Goal: Task Accomplishment & Management: Complete application form

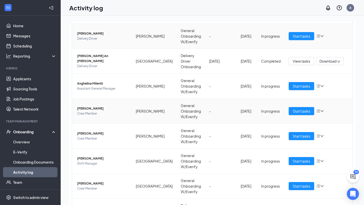
scroll to position [95, 0]
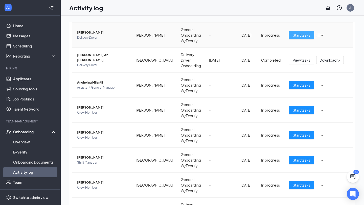
click at [298, 34] on span "Start tasks" at bounding box center [301, 35] width 17 height 6
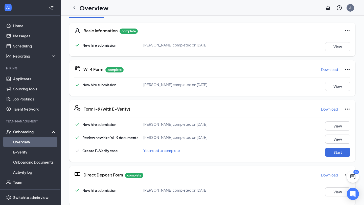
scroll to position [75, 0]
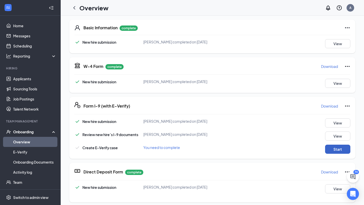
click at [338, 150] on button "Start" at bounding box center [337, 149] width 25 height 9
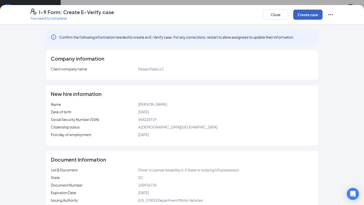
click at [304, 14] on button "Create case" at bounding box center [307, 15] width 29 height 10
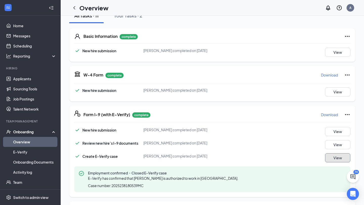
scroll to position [0, 0]
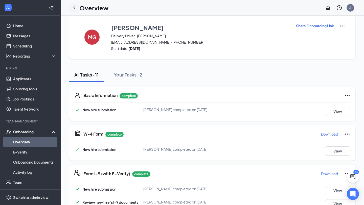
click at [74, 8] on icon "ChevronLeft" at bounding box center [74, 7] width 2 height 3
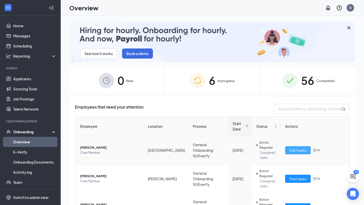
click at [290, 150] on span "Start tasks" at bounding box center [297, 151] width 17 height 6
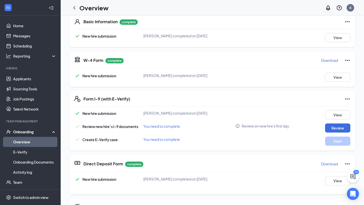
scroll to position [81, 0]
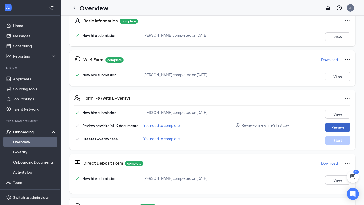
click at [335, 129] on button "Review" at bounding box center [337, 127] width 25 height 9
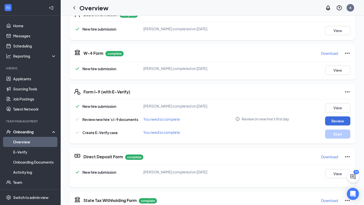
scroll to position [89, 0]
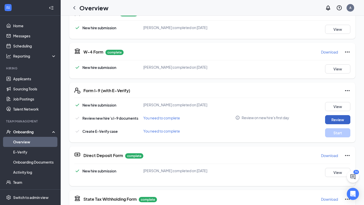
click at [334, 120] on button "Review" at bounding box center [337, 119] width 25 height 9
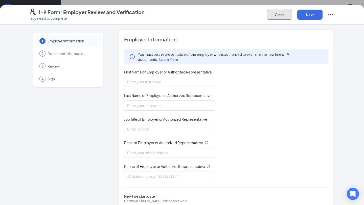
click at [270, 17] on button "Close" at bounding box center [279, 15] width 25 height 10
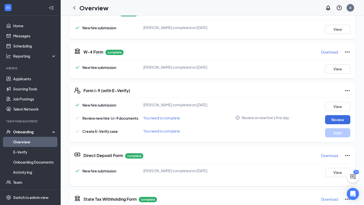
click at [21, 142] on link "Overview" at bounding box center [34, 142] width 43 height 10
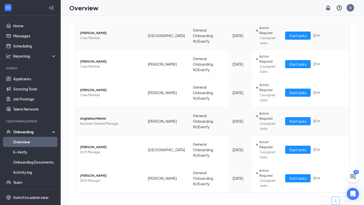
scroll to position [120, 0]
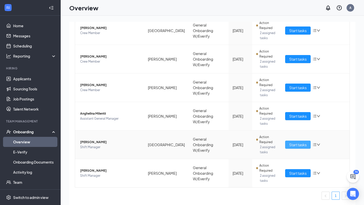
click at [295, 145] on span "Start tasks" at bounding box center [297, 145] width 17 height 6
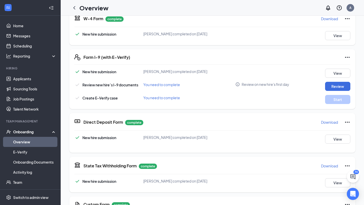
scroll to position [131, 0]
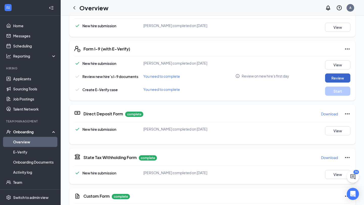
click at [338, 78] on button "Review" at bounding box center [337, 78] width 25 height 9
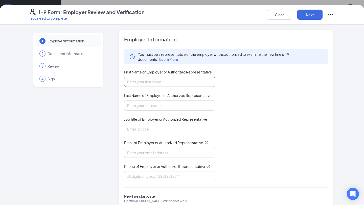
click at [141, 83] on input "First Name of Employer or Authorized Representative" at bounding box center [169, 82] width 91 height 10
type input "[PERSON_NAME]"
type input "Hathaway"
type input "[EMAIL_ADDRESS][DOMAIN_NAME]"
click at [159, 128] on input "Job Title of Employer or Authorized Representative" at bounding box center [169, 129] width 91 height 10
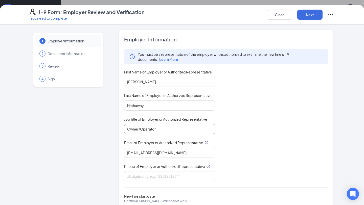
type input "Owner/Operator"
type input "[EMAIL_ADDRESS][DOMAIN_NAME]"
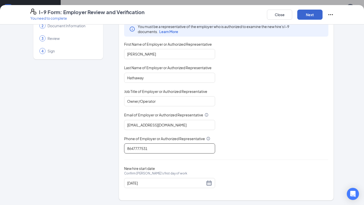
type input "8647777531"
click at [311, 15] on button "Next" at bounding box center [309, 15] width 25 height 10
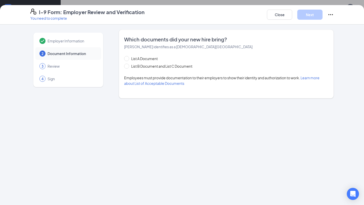
scroll to position [0, 0]
click at [129, 65] on span at bounding box center [126, 66] width 5 height 5
click at [128, 65] on input "List B Document and List C Document" at bounding box center [126, 66] width 4 height 4
radio input "true"
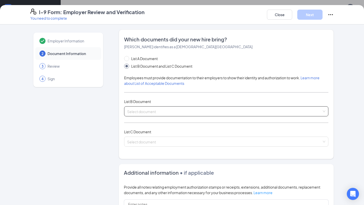
click at [139, 110] on input "search" at bounding box center [224, 111] width 195 height 8
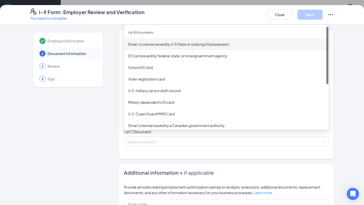
click at [162, 44] on div "Driver’s License issued by U.S State or outlying US possession" at bounding box center [226, 44] width 196 height 6
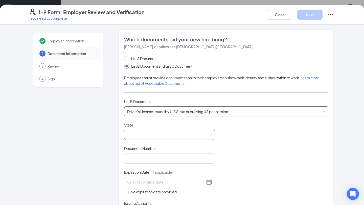
click at [146, 133] on span at bounding box center [169, 135] width 85 height 10
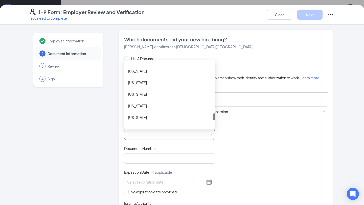
scroll to position [498, 0]
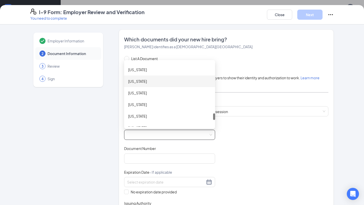
click at [155, 82] on div "[US_STATE]" at bounding box center [169, 82] width 83 height 6
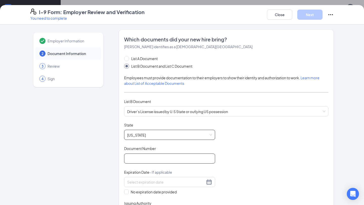
click at [141, 155] on input "Document Number" at bounding box center [169, 159] width 91 height 10
type input "105289569"
click at [210, 181] on div at bounding box center [169, 182] width 85 height 6
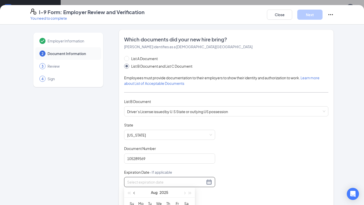
click at [134, 193] on span "button" at bounding box center [134, 193] width 3 height 3
click at [191, 192] on span "button" at bounding box center [190, 193] width 3 height 3
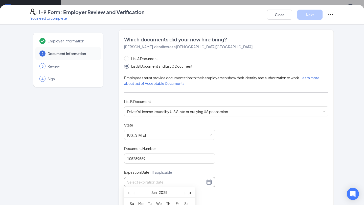
click at [191, 192] on span "button" at bounding box center [190, 193] width 3 height 3
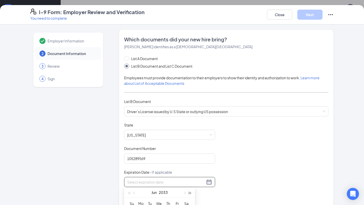
scroll to position [4, 0]
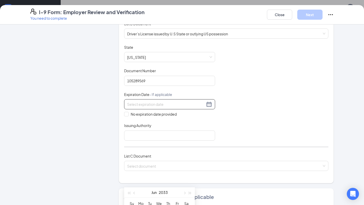
scroll to position [79, 0]
click at [209, 103] on div at bounding box center [169, 104] width 85 height 6
click at [146, 193] on div "[DATE]" at bounding box center [159, 192] width 44 height 10
drag, startPoint x: 146, startPoint y: 193, endPoint x: 166, endPoint y: 96, distance: 99.1
click at [166, 96] on body "Home Messages Scheduling Reporting Hiring Applicants Sourcing Tools Job Posting…" at bounding box center [182, 102] width 364 height 205
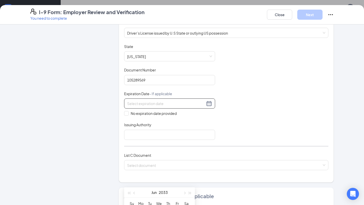
click at [161, 203] on th "We" at bounding box center [158, 204] width 9 height 8
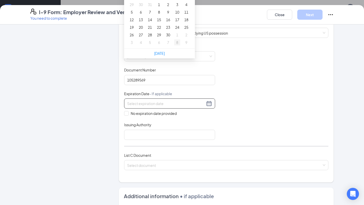
scroll to position [207, 0]
type input "[DATE]"
click at [168, 34] on div "30" at bounding box center [168, 34] width 6 height 6
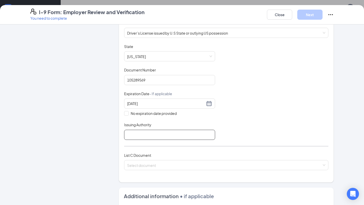
click at [143, 133] on input "Issuing Authority" at bounding box center [169, 135] width 91 height 10
type input "[US_STATE]"
click at [148, 163] on input "search" at bounding box center [224, 164] width 195 height 8
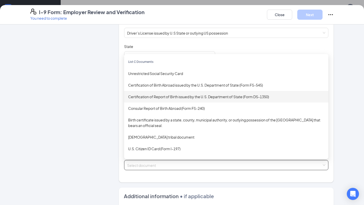
click at [156, 96] on div "Certification of Report of Birth issued by the U.S. Department of State (Form D…" at bounding box center [226, 97] width 196 height 6
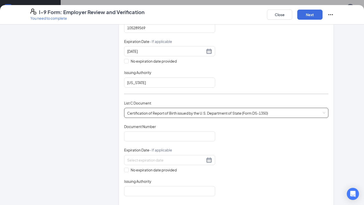
scroll to position [145, 0]
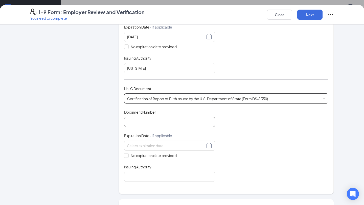
click at [140, 119] on input "Document Number" at bounding box center [169, 122] width 91 height 10
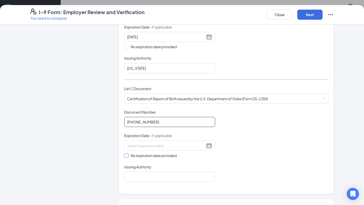
type input "[PHONE_NUMBER]"
click at [126, 154] on input "No expiration date provided" at bounding box center [126, 155] width 4 height 4
checkbox input "true"
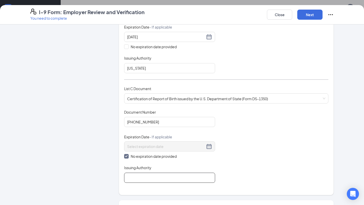
click at [132, 176] on input "Issuing Authority" at bounding box center [169, 178] width 91 height 10
type input "[US_STATE]"
click at [307, 13] on button "Next" at bounding box center [309, 15] width 25 height 10
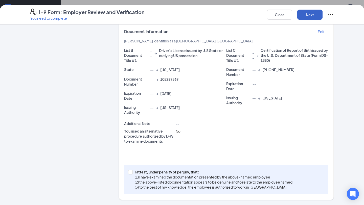
scroll to position [109, 0]
click at [131, 172] on input "I attest, under penalty of [PERSON_NAME], that: (1) I have examined the documen…" at bounding box center [130, 172] width 4 height 4
checkbox input "true"
click at [313, 16] on button "Next" at bounding box center [309, 15] width 25 height 10
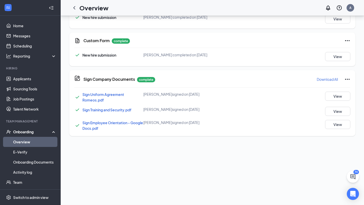
scroll to position [0, 0]
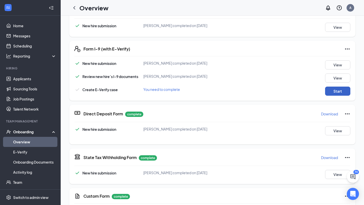
click at [335, 89] on button "Start" at bounding box center [337, 91] width 25 height 9
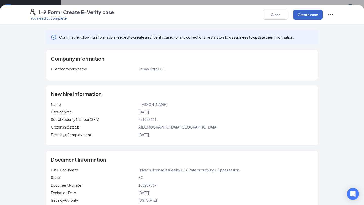
click at [312, 15] on button "Create case" at bounding box center [307, 15] width 29 height 10
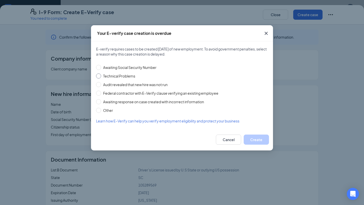
click at [98, 76] on input "Technical Problems" at bounding box center [98, 76] width 5 height 5
radio input "true"
click at [253, 135] on button "Create" at bounding box center [256, 140] width 25 height 10
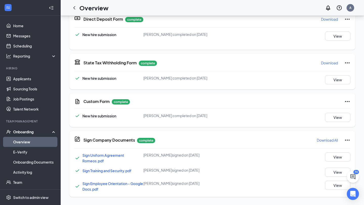
scroll to position [3, 0]
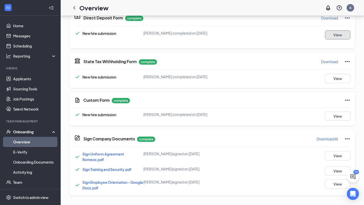
click at [332, 36] on button "View" at bounding box center [337, 34] width 25 height 9
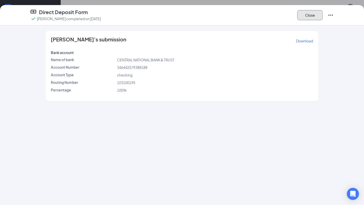
click at [309, 15] on button "Close" at bounding box center [309, 15] width 25 height 10
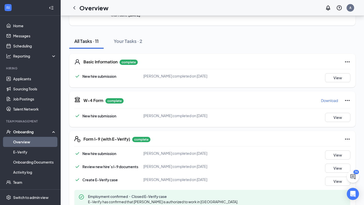
scroll to position [0, 0]
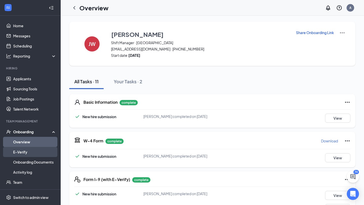
click at [21, 152] on link "E-Verify" at bounding box center [34, 152] width 43 height 10
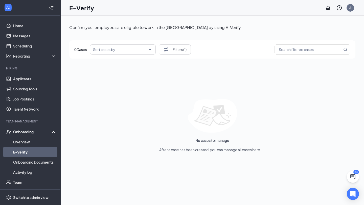
click at [26, 133] on div "Onboarding" at bounding box center [32, 131] width 39 height 5
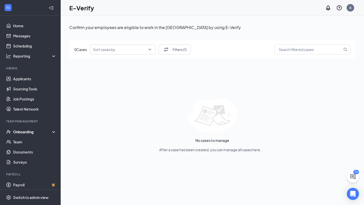
click at [25, 131] on div "Onboarding" at bounding box center [32, 131] width 39 height 5
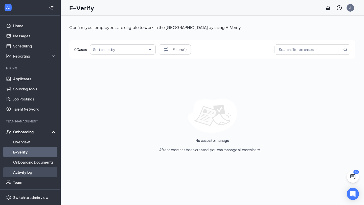
click at [20, 173] on link "Activity log" at bounding box center [34, 172] width 43 height 10
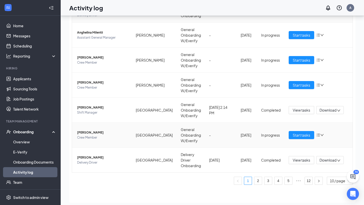
scroll to position [15, 0]
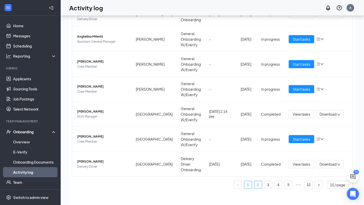
click at [258, 186] on link "2" at bounding box center [258, 185] width 8 height 8
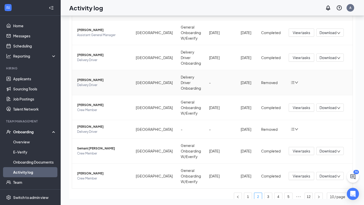
scroll to position [113, 0]
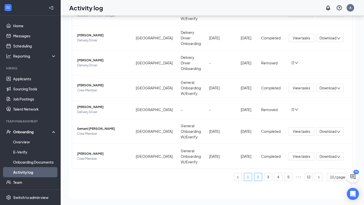
click at [248, 177] on link "1" at bounding box center [248, 177] width 8 height 8
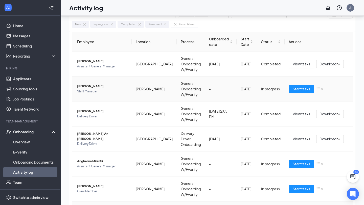
scroll to position [18, 0]
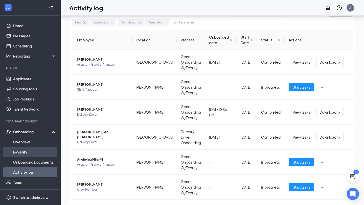
click at [18, 153] on link "E-Verify" at bounding box center [34, 152] width 43 height 10
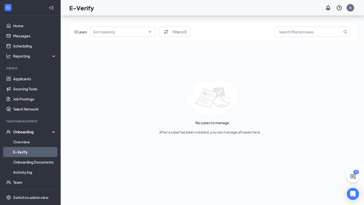
click at [19, 133] on div "Onboarding" at bounding box center [32, 131] width 39 height 5
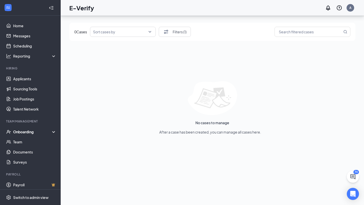
click at [18, 131] on div "Onboarding" at bounding box center [32, 131] width 39 height 5
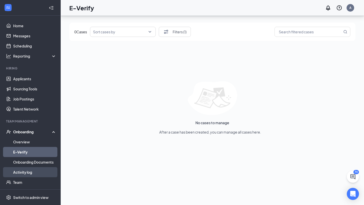
click at [19, 173] on link "Activity log" at bounding box center [34, 172] width 43 height 10
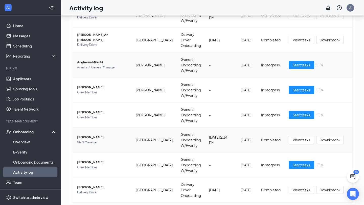
scroll to position [126, 0]
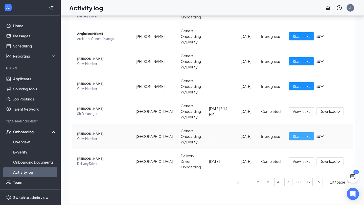
click at [296, 137] on span "Start tasks" at bounding box center [301, 137] width 17 height 6
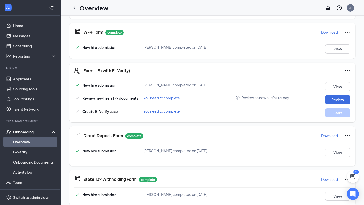
scroll to position [114, 0]
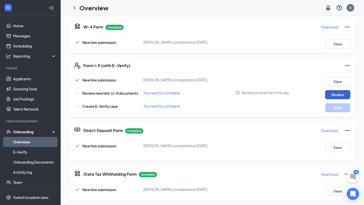
click at [333, 95] on button "Review" at bounding box center [337, 94] width 25 height 9
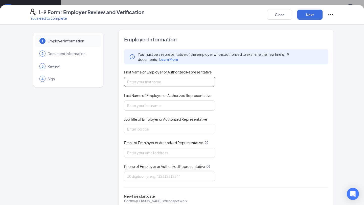
click at [147, 82] on input "First Name of Employer or Authorized Representative" at bounding box center [169, 82] width 91 height 10
type input "[PERSON_NAME]"
type input "Hathaway"
type input "[EMAIL_ADDRESS][DOMAIN_NAME]"
click at [146, 130] on input "Job Title of Employer or Authorized Representative" at bounding box center [169, 129] width 91 height 10
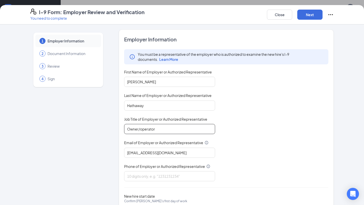
type input "Owner/operator"
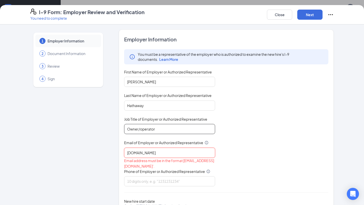
type input "[DOMAIN_NAME]"
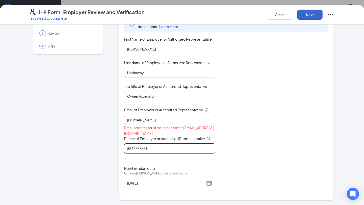
type input "8647777531"
click at [307, 15] on button "Next" at bounding box center [309, 15] width 25 height 10
click at [163, 120] on input "[DOMAIN_NAME]" at bounding box center [169, 120] width 91 height 10
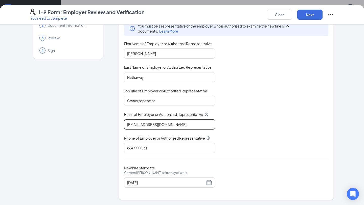
scroll to position [28, 0]
type input "[EMAIL_ADDRESS][DOMAIN_NAME]"
click at [311, 12] on button "Next" at bounding box center [309, 15] width 25 height 10
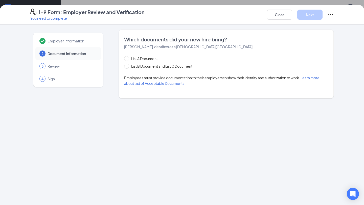
scroll to position [0, 0]
